Goal: Check status: Check status

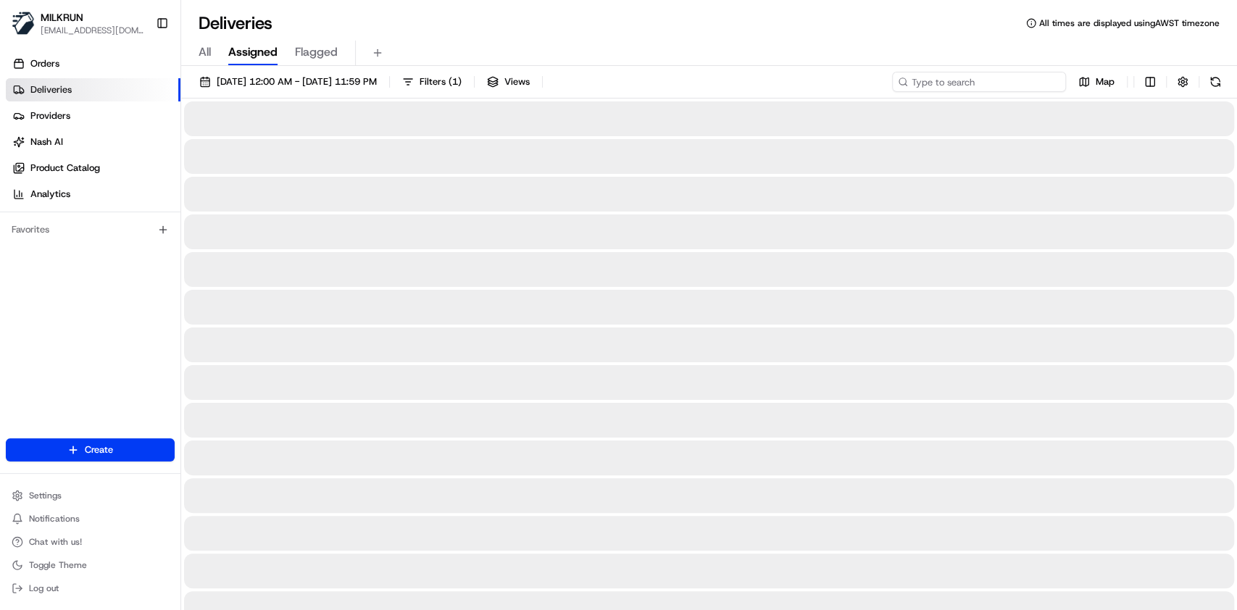
click at [1032, 84] on input at bounding box center [979, 82] width 174 height 20
paste input "94efa657-49a0-426f-b27c-733186559897"
type input "94efa657-49a0-426f-b27c-733186559897"
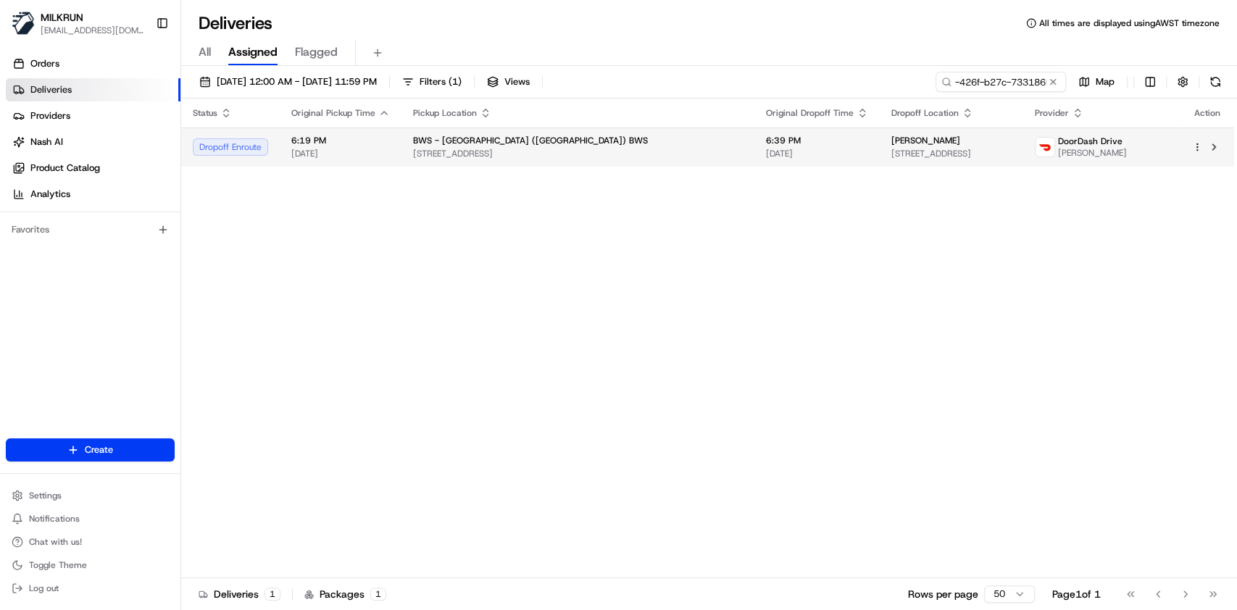
click at [754, 160] on td "6:39 PM 17/08/2025" at bounding box center [816, 146] width 125 height 39
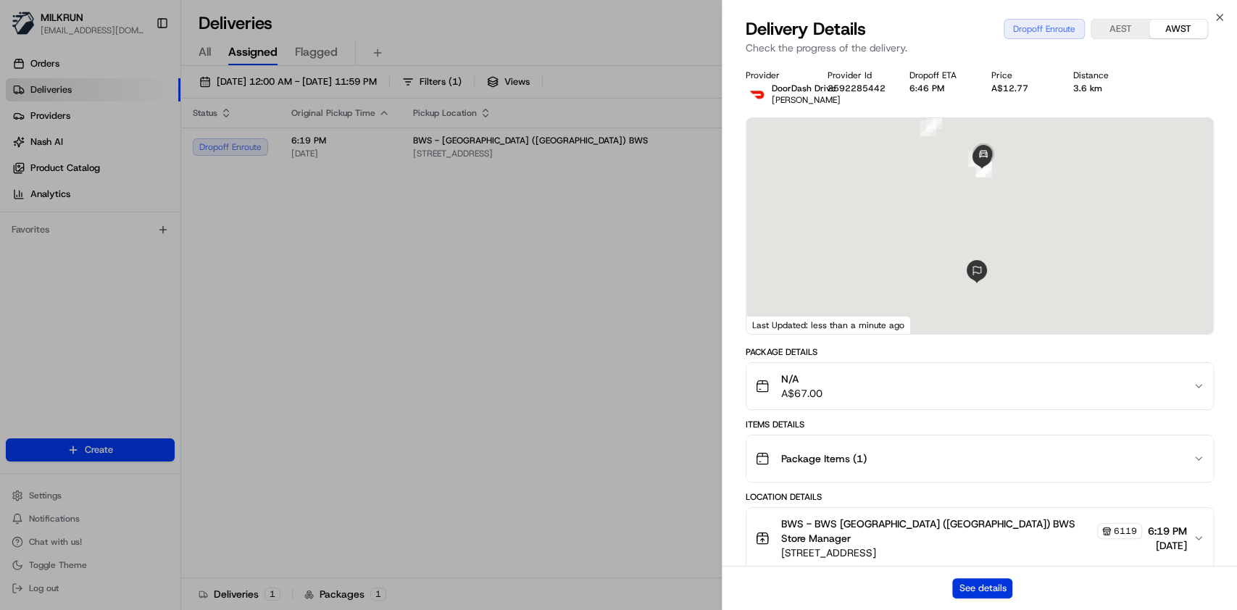
click at [992, 596] on button "See details" at bounding box center [982, 588] width 60 height 20
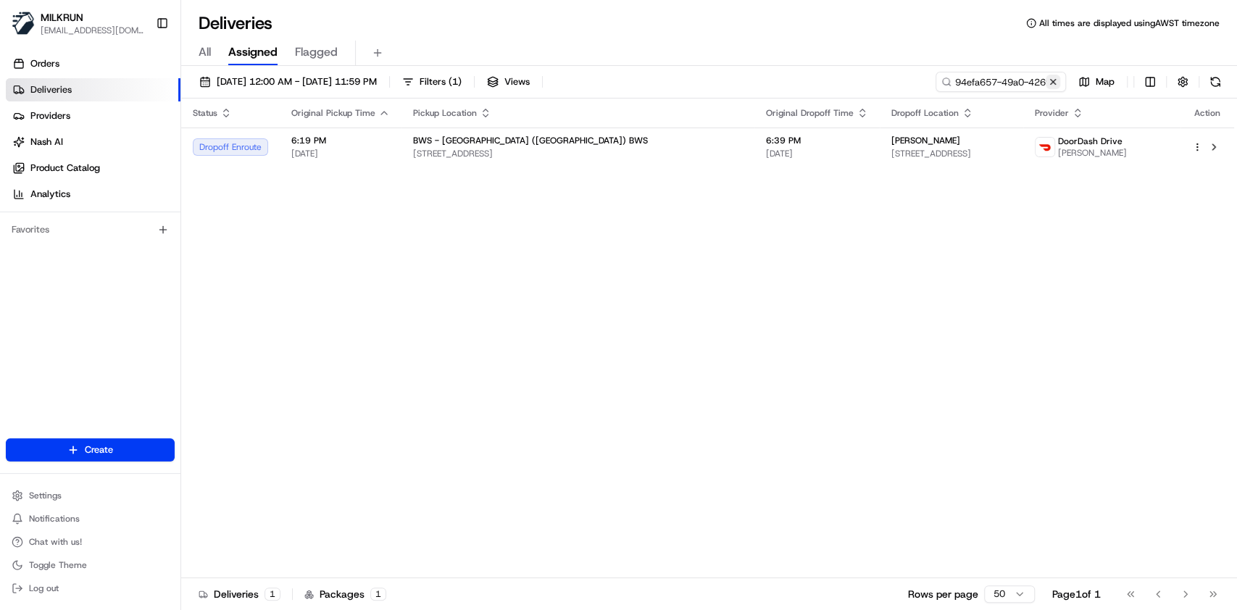
click at [1049, 79] on button at bounding box center [1052, 82] width 14 height 14
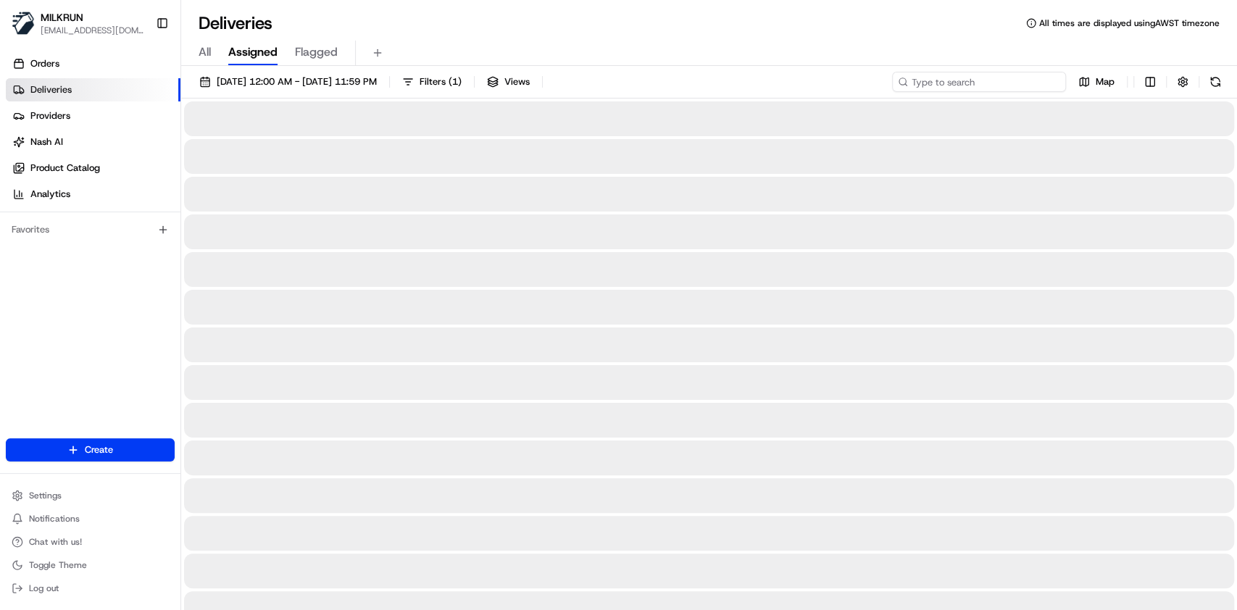
click at [1037, 79] on input at bounding box center [979, 82] width 174 height 20
paste input "9cace11d-1e64-4291-baf2-09df8c9f647c"
type input "9cace11d-1e64-4291-baf2-09df8c9f647c"
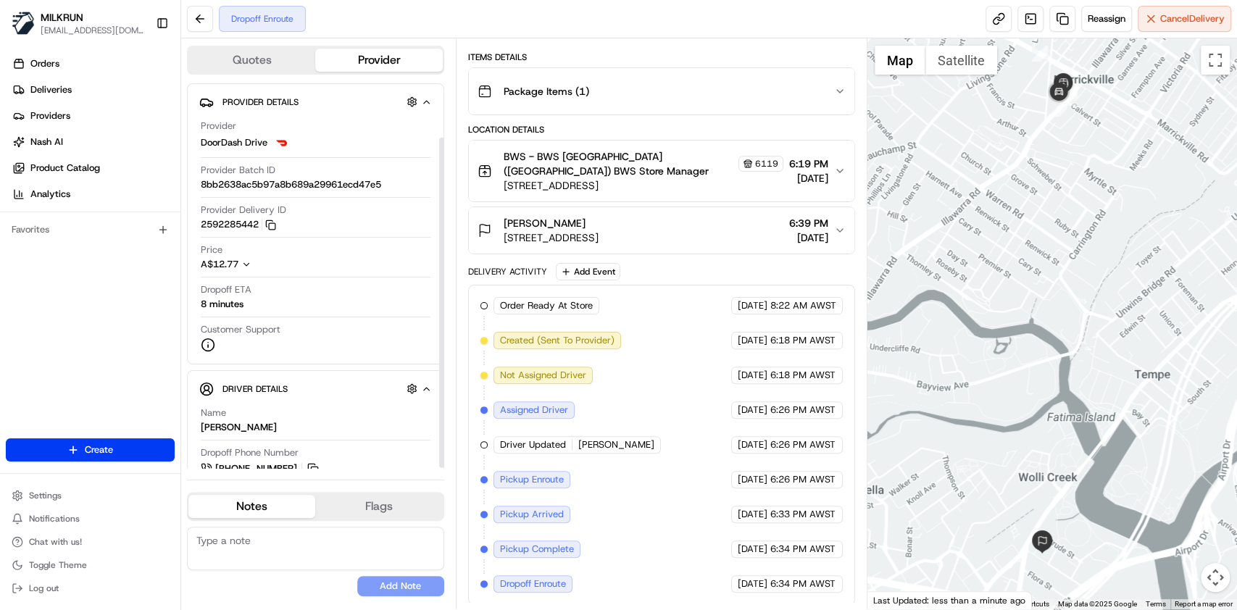
scroll to position [63, 0]
